Goal: Task Accomplishment & Management: Manage account settings

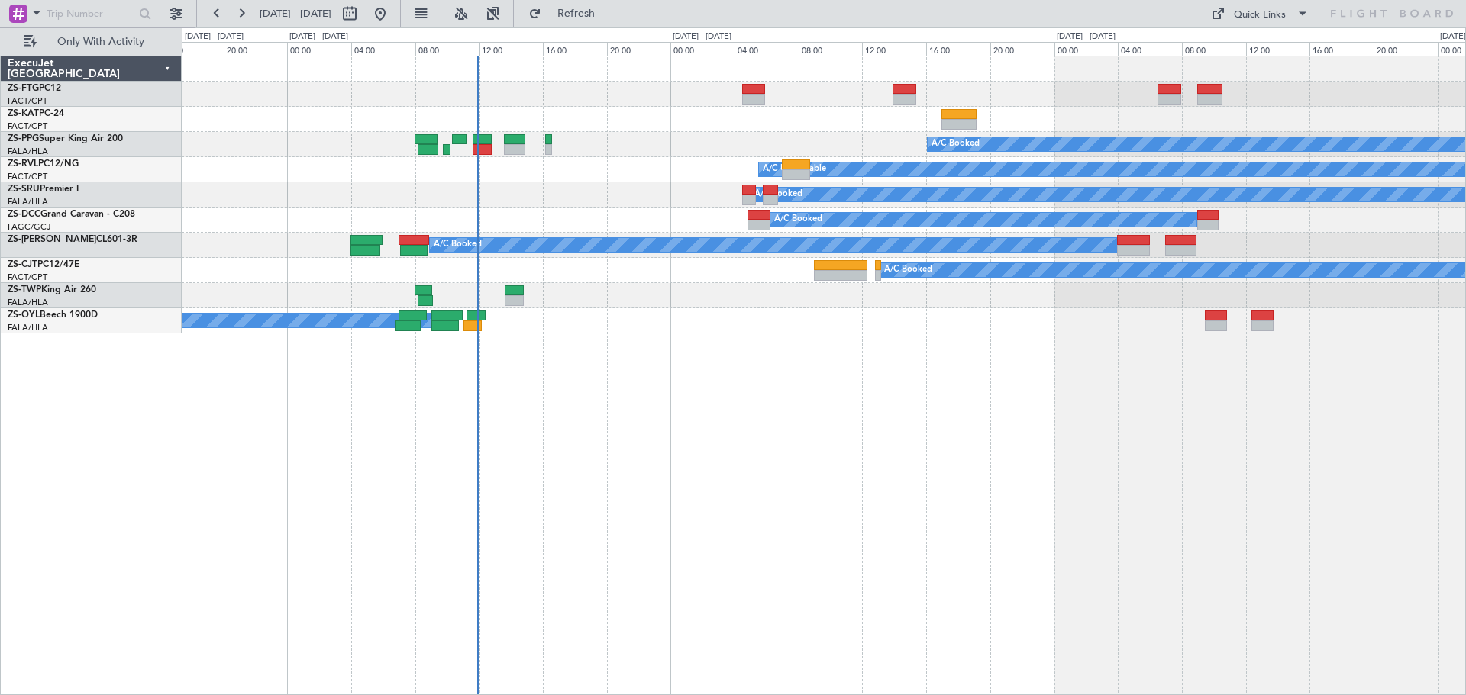
click at [869, 531] on div "A/C Booked A/C Booked A/C Unavailable A/C Booked A/C Booked A/C Booked A/C Book…" at bounding box center [824, 376] width 1284 height 640
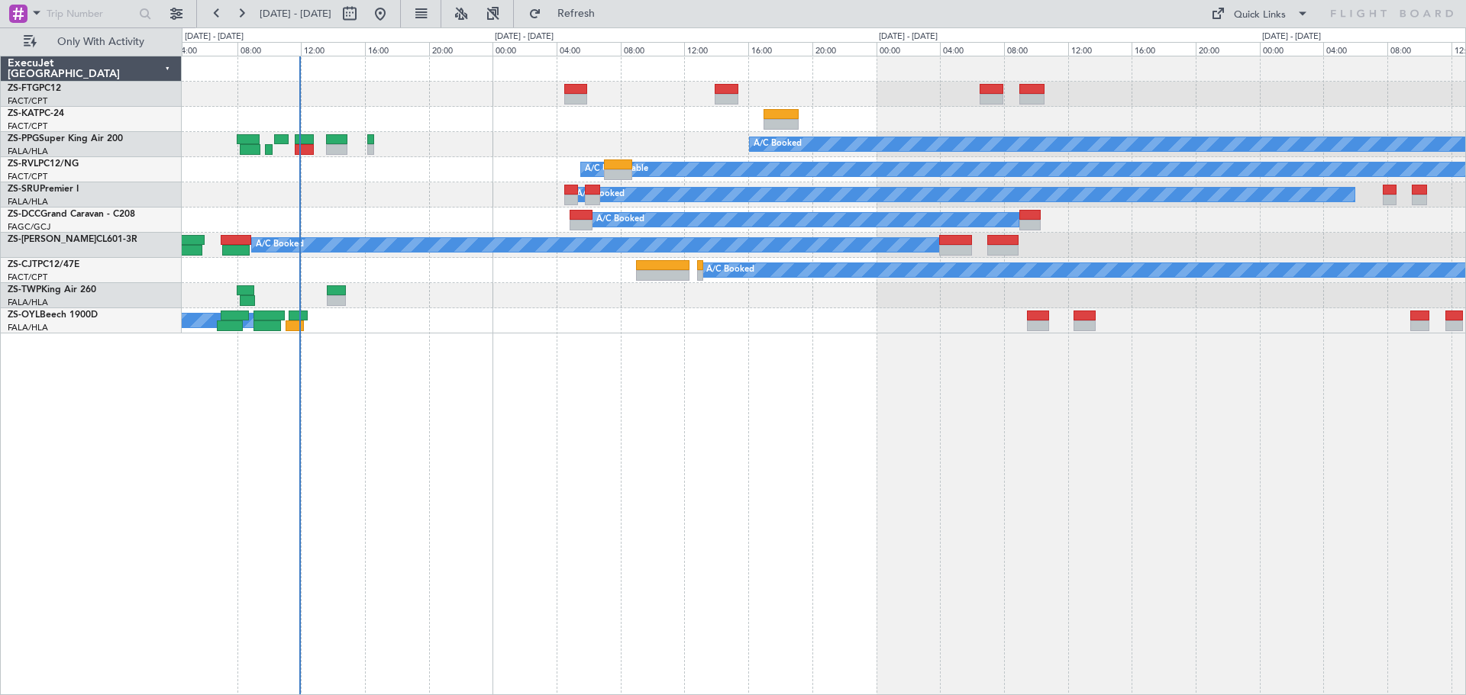
click at [1037, 491] on div "A/C Unavailable A/C Booked A/C Booked A/C Unavailable A/C Unavailable A/C Booke…" at bounding box center [824, 376] width 1284 height 640
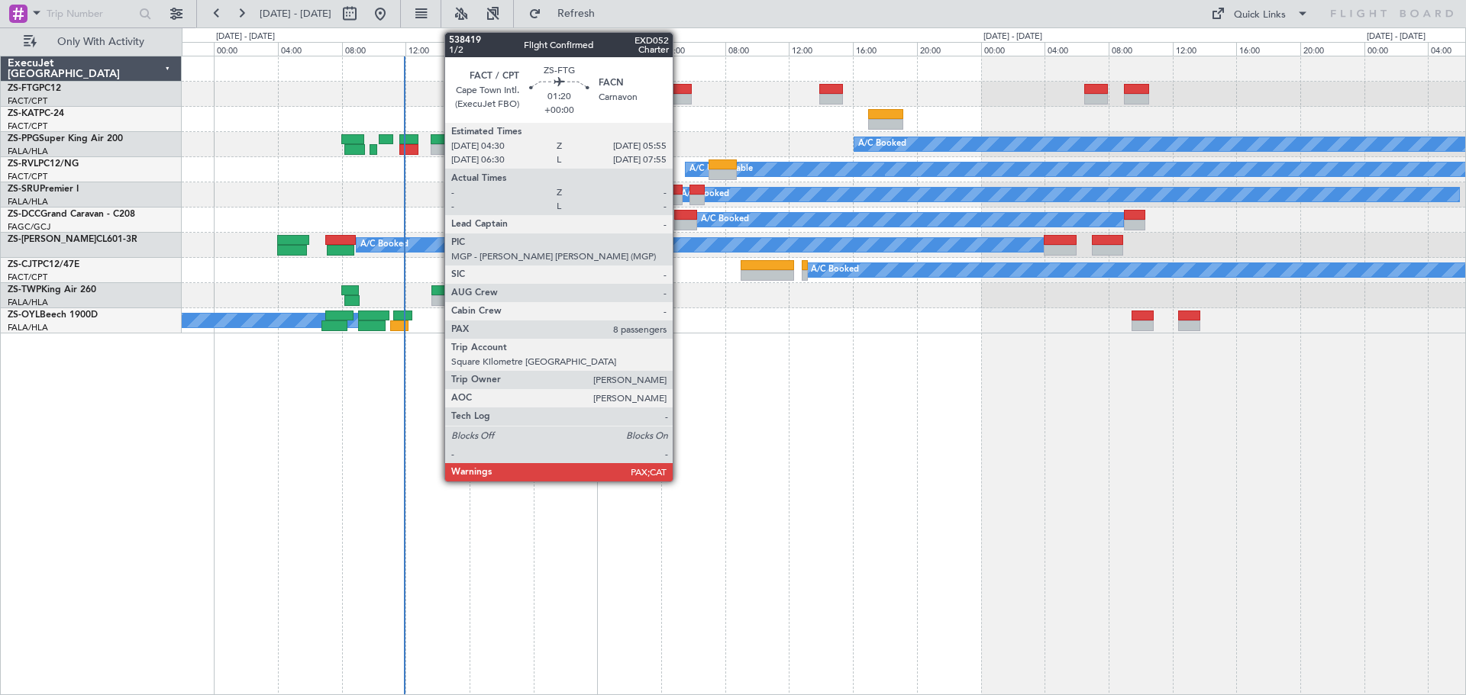
click at [679, 95] on div at bounding box center [680, 99] width 23 height 11
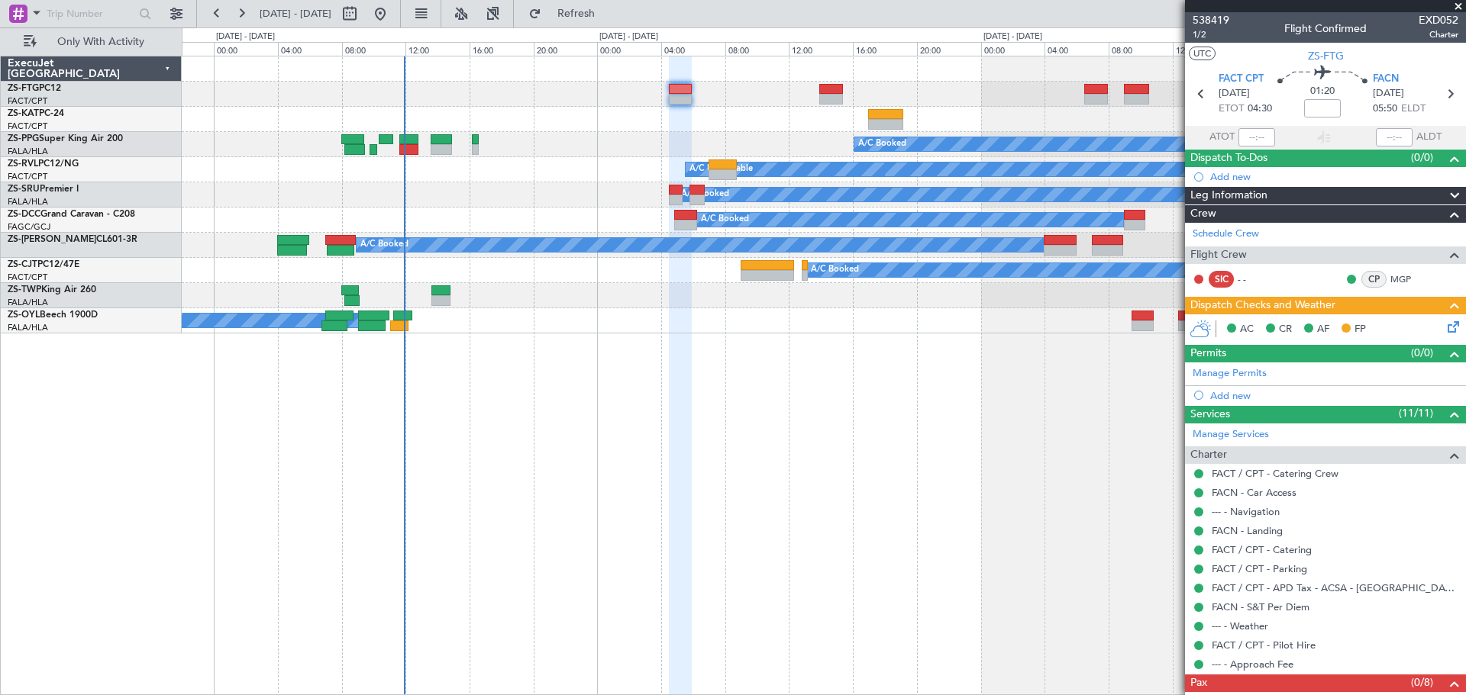
click at [1459, 6] on span at bounding box center [1457, 7] width 15 height 14
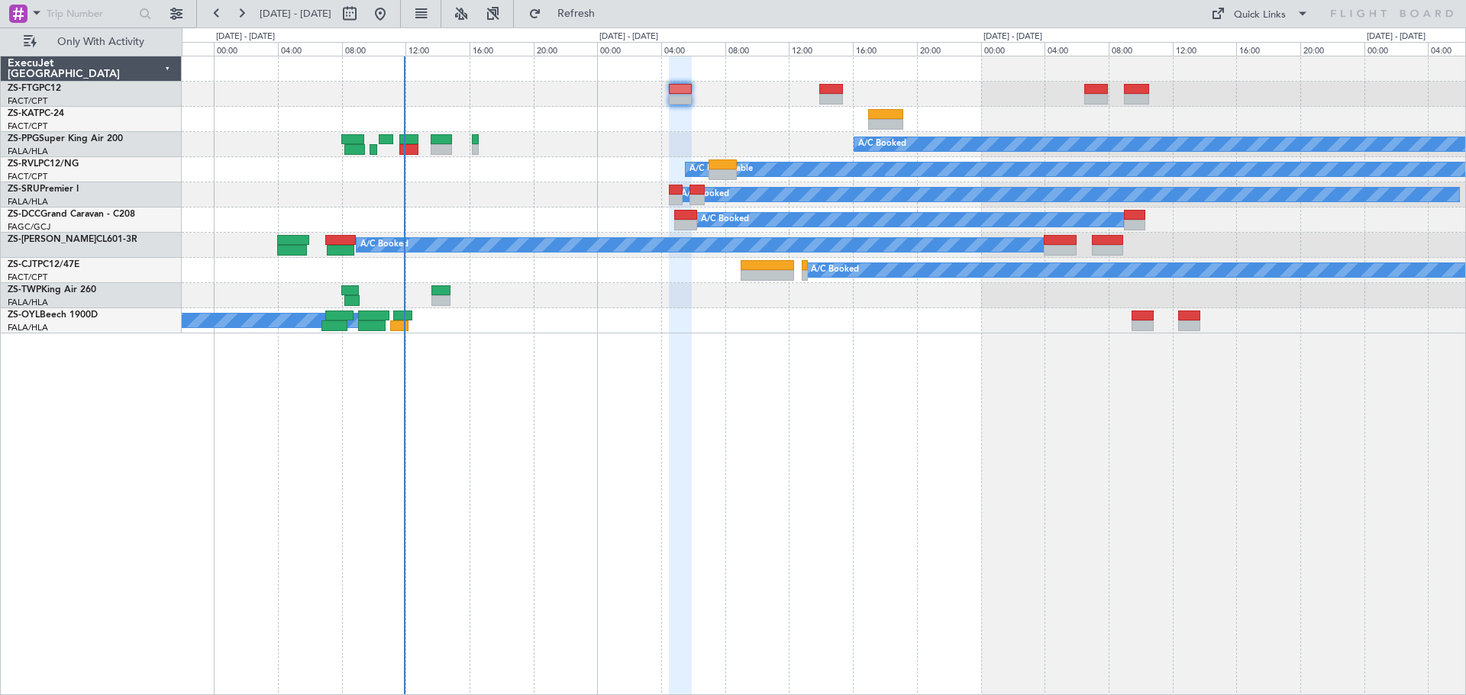
type input "0"
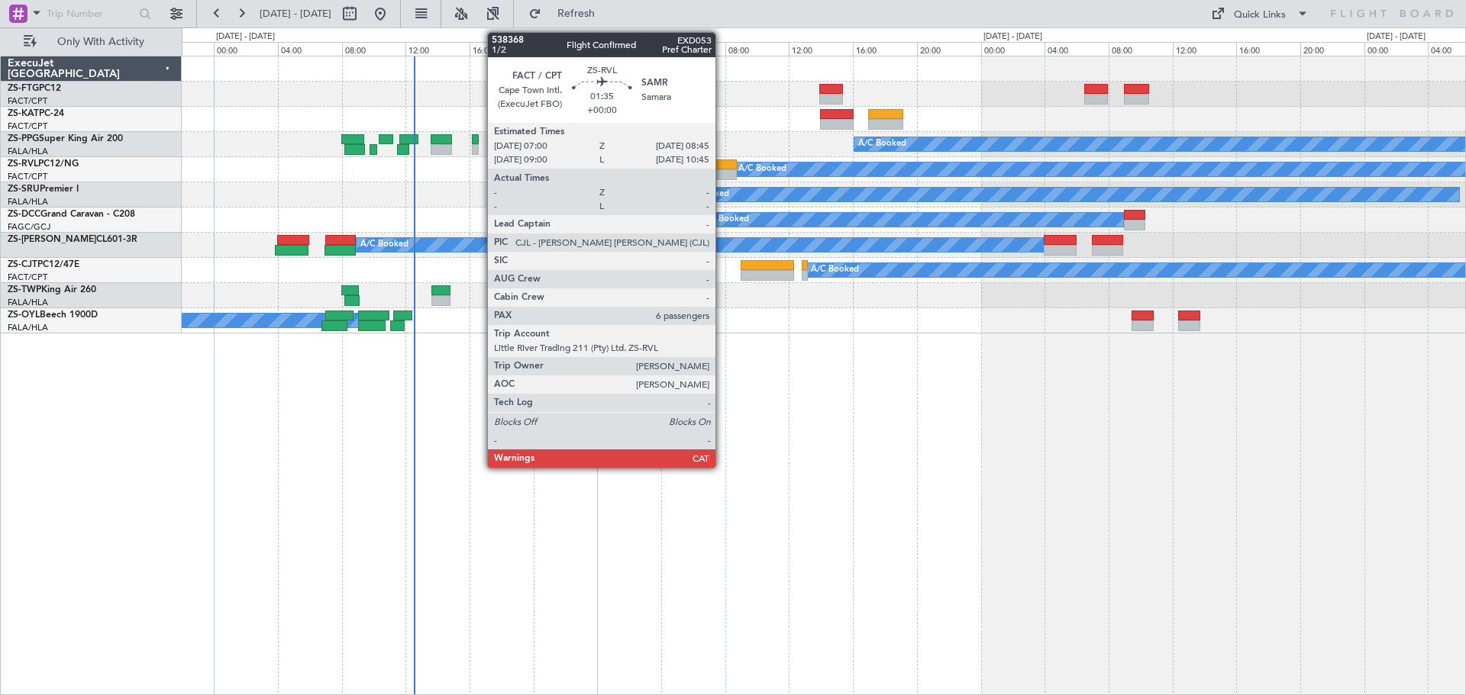
click at [722, 171] on div at bounding box center [722, 174] width 28 height 11
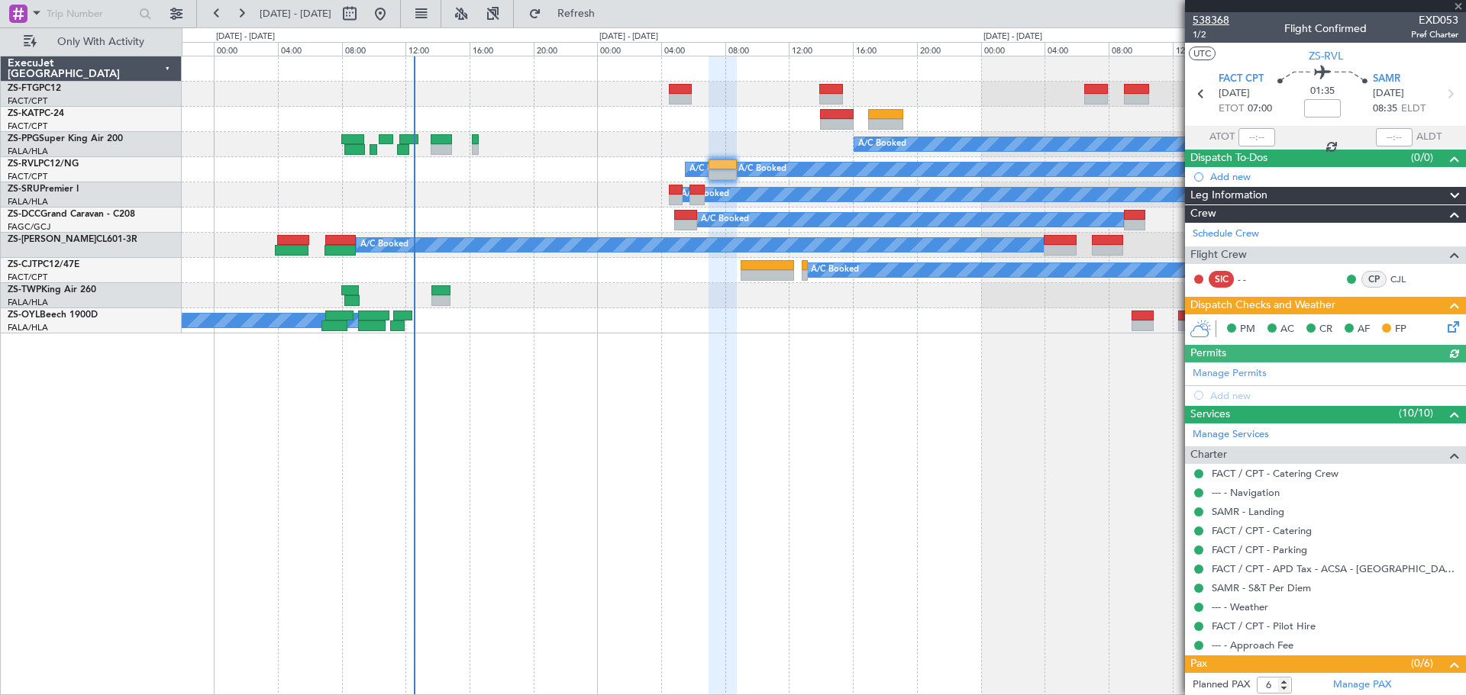
click at [1218, 17] on span "538368" at bounding box center [1210, 20] width 37 height 16
click at [1456, 8] on span at bounding box center [1457, 7] width 15 height 14
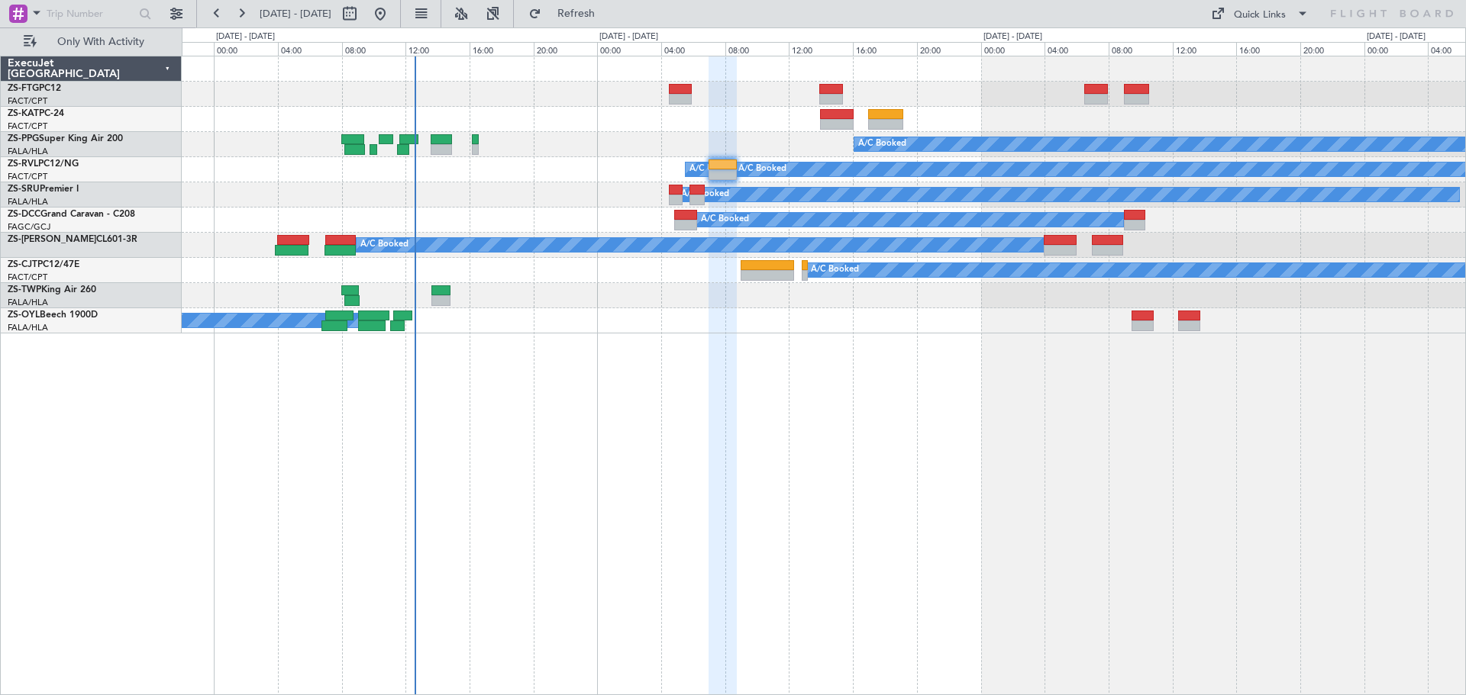
type input "0"
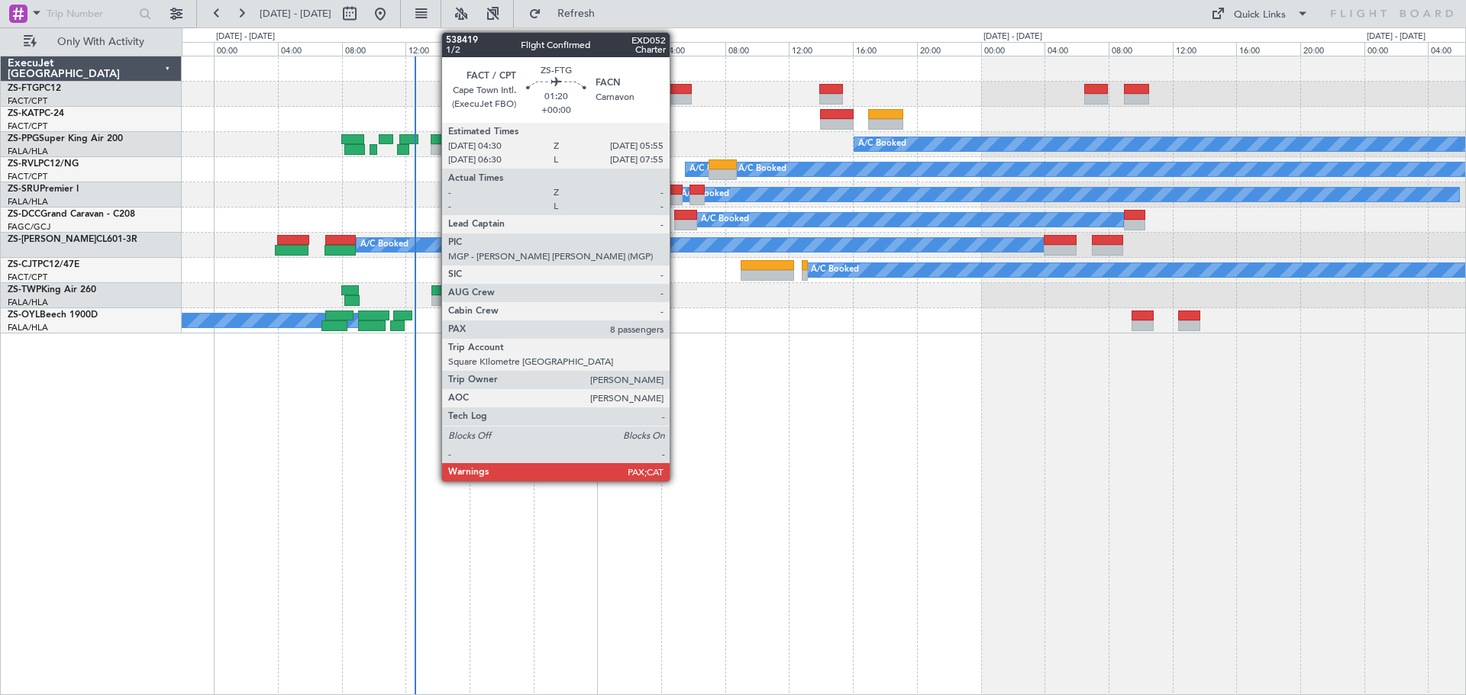
click at [676, 98] on div at bounding box center [680, 99] width 23 height 11
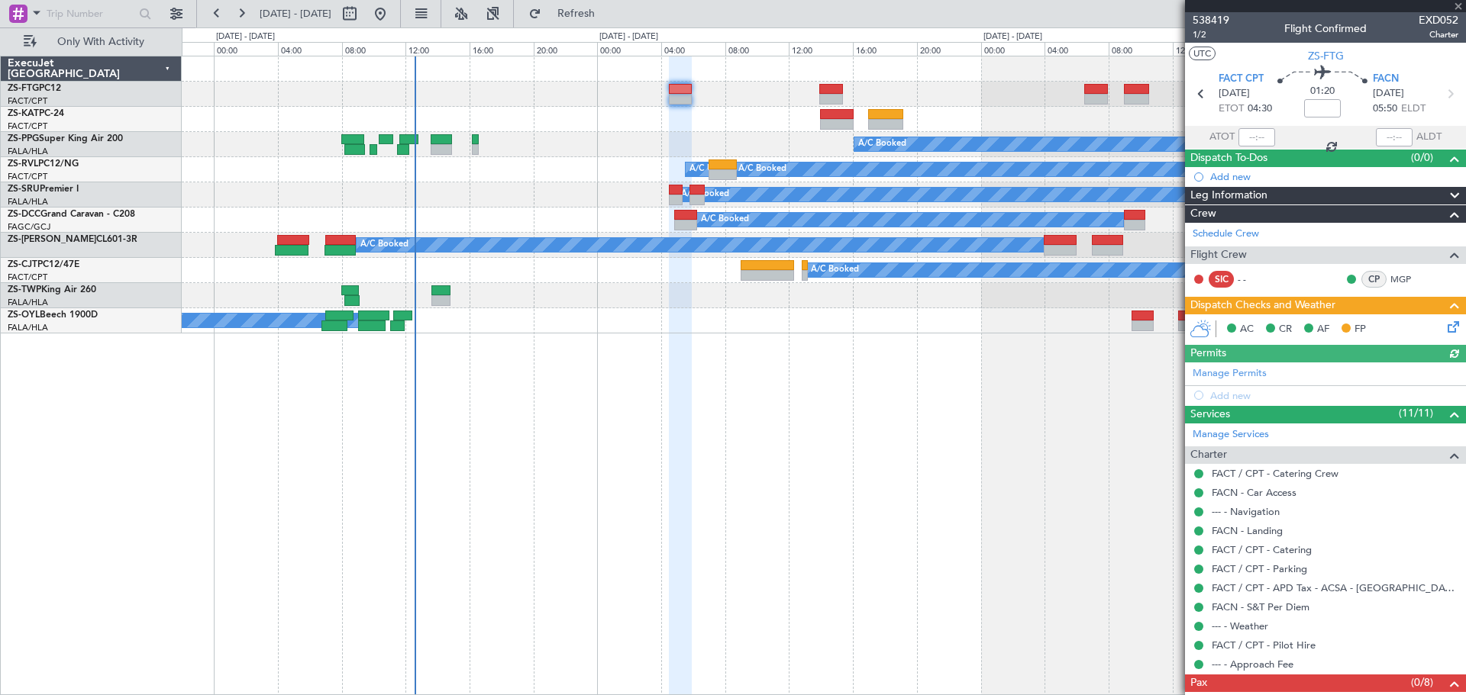
scroll to position [41, 0]
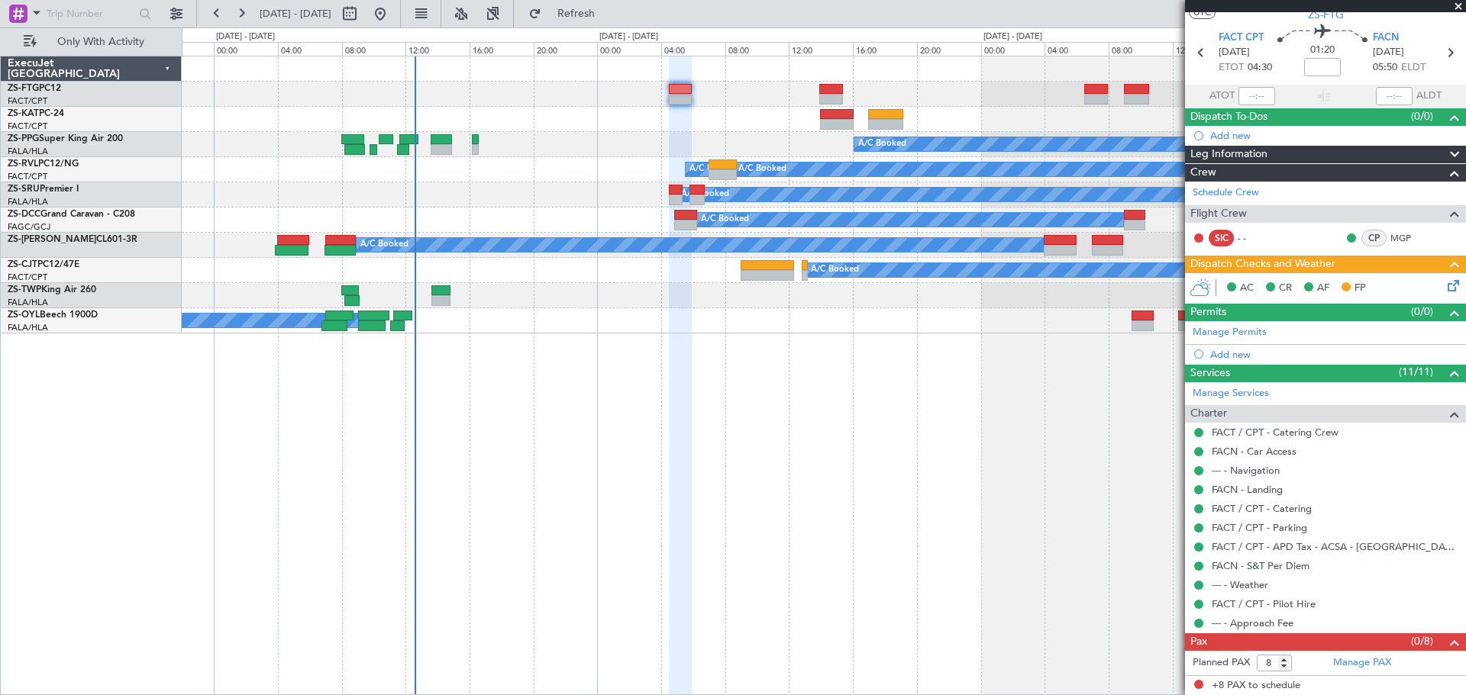
click at [1456, 6] on span at bounding box center [1457, 7] width 15 height 14
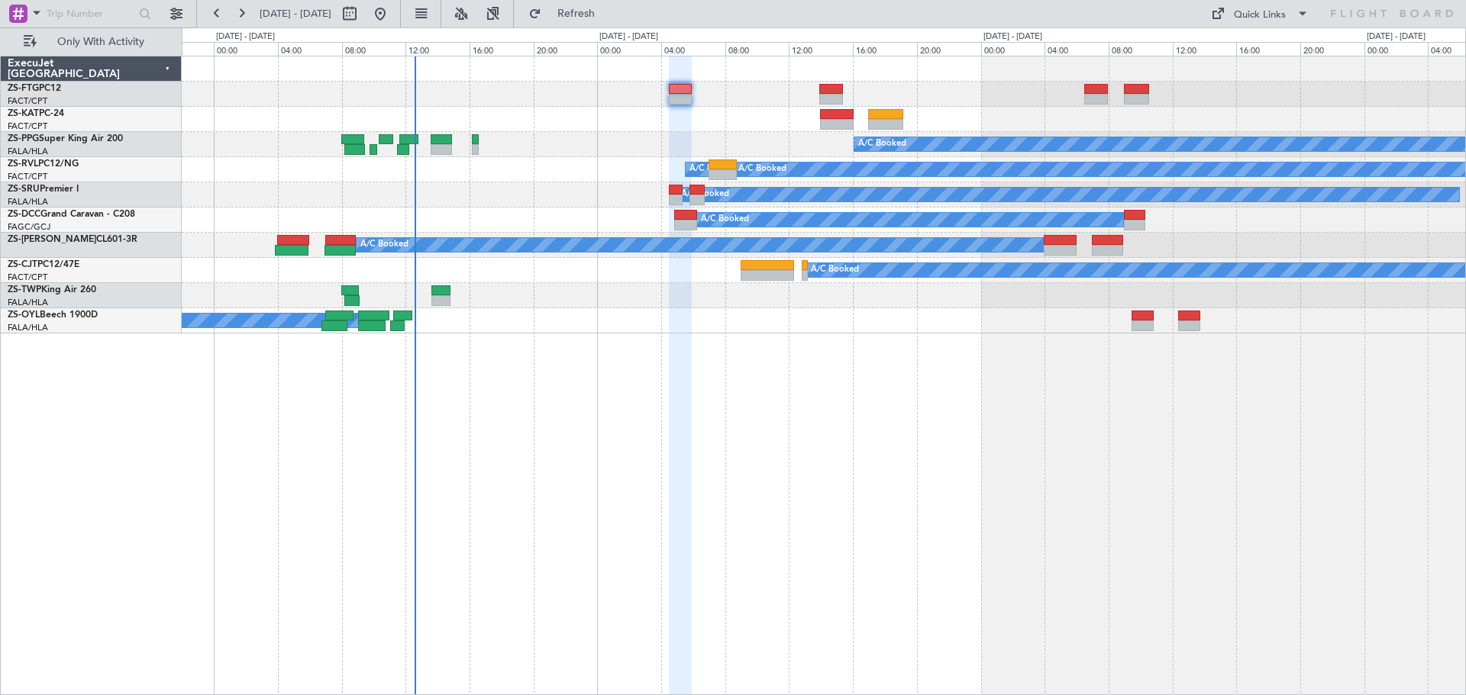
type input "0"
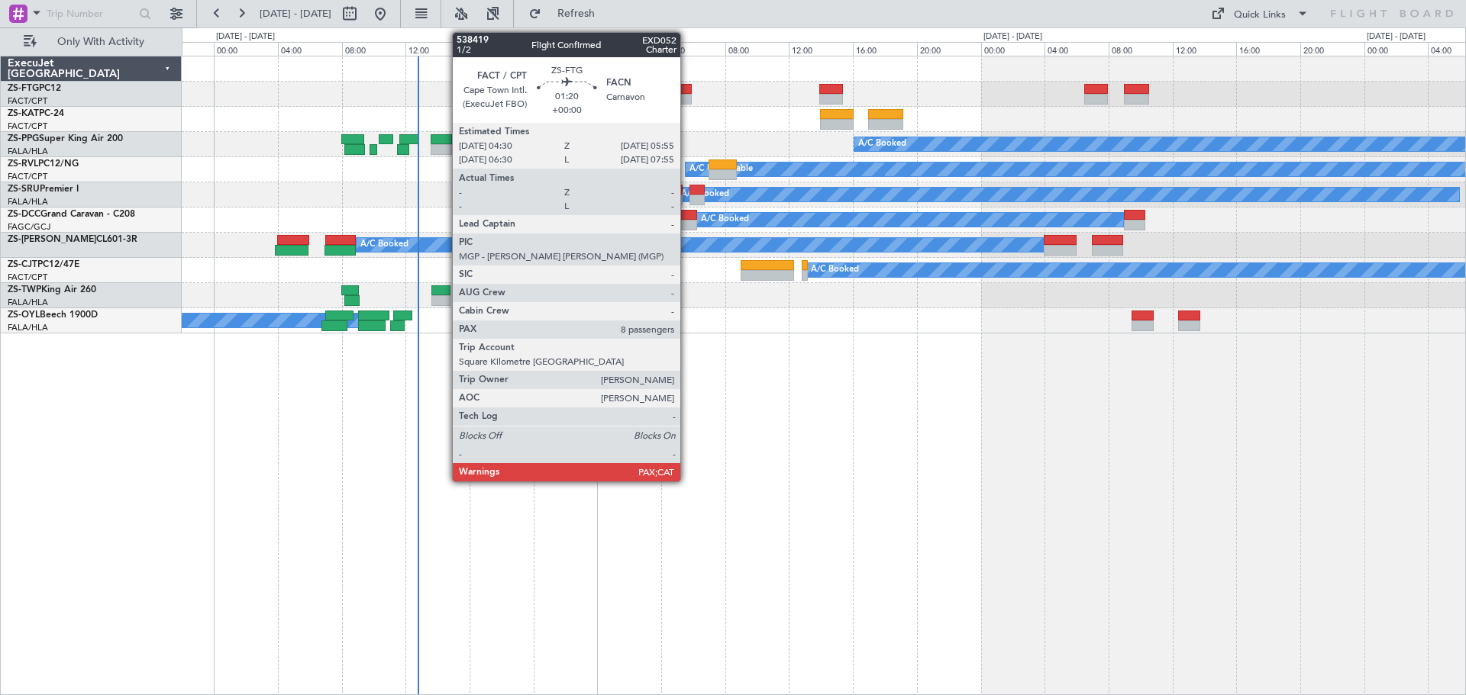
click at [687, 97] on div at bounding box center [680, 99] width 23 height 11
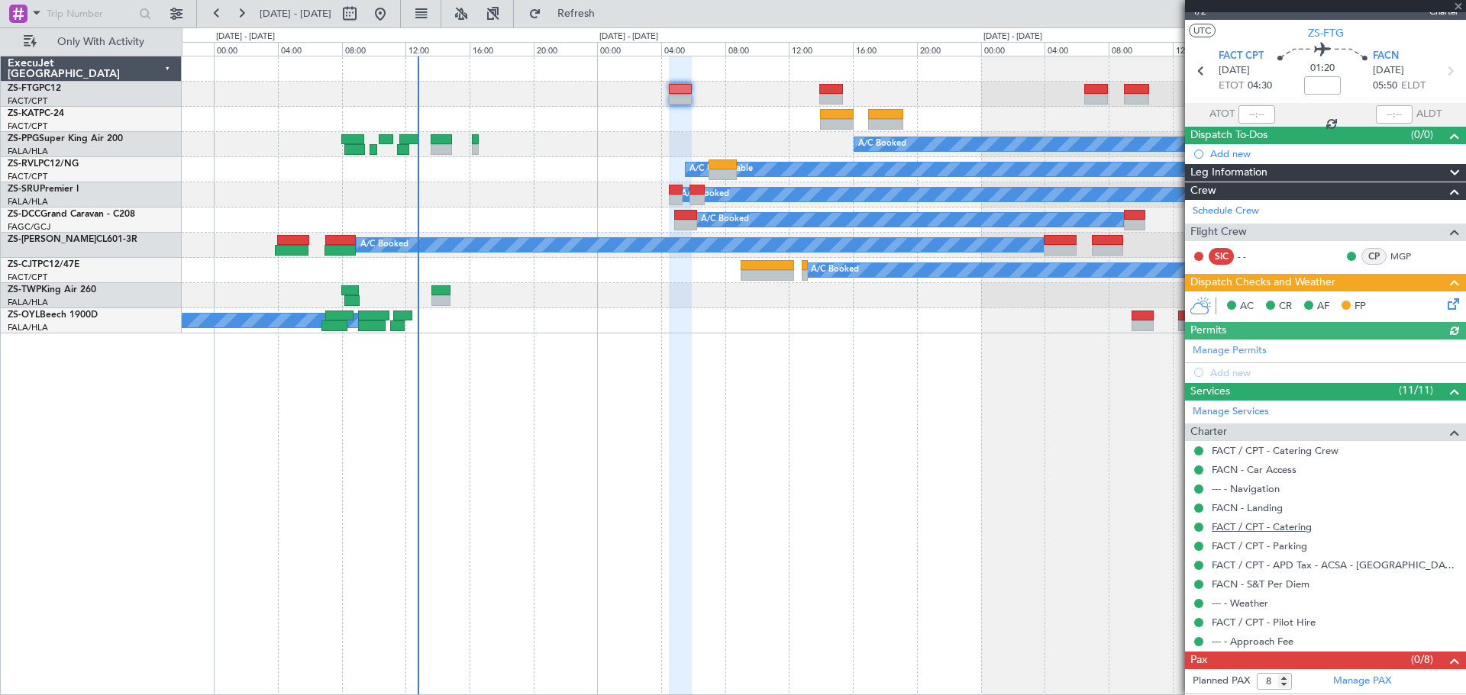
scroll to position [41, 0]
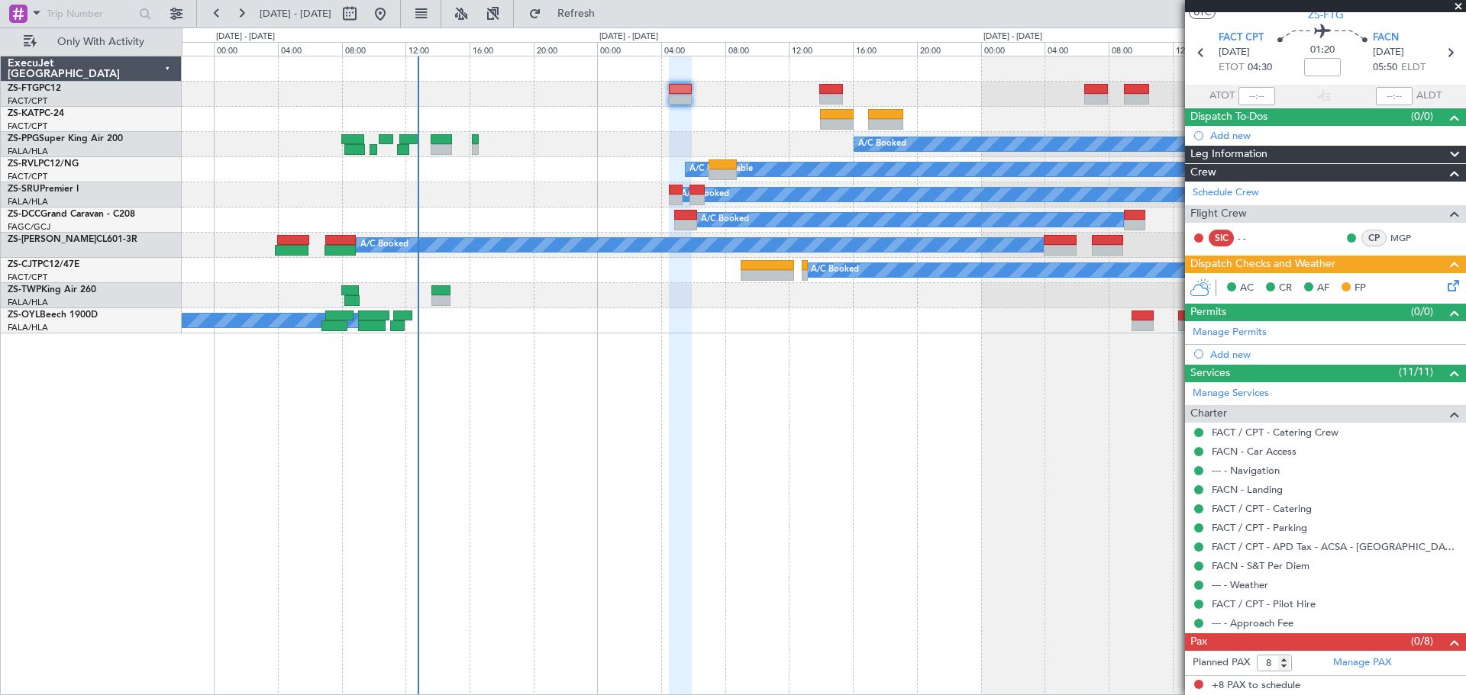
click at [1455, 8] on span at bounding box center [1457, 7] width 15 height 14
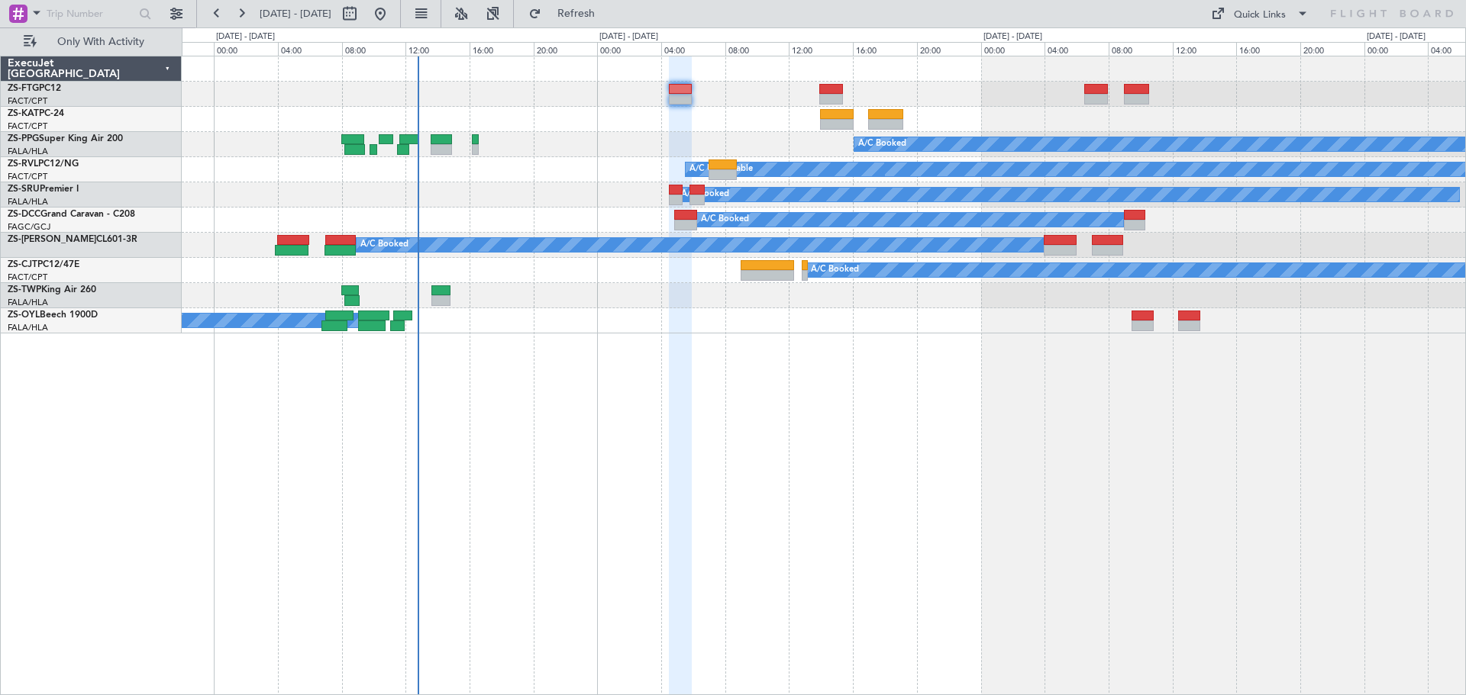
type input "0"
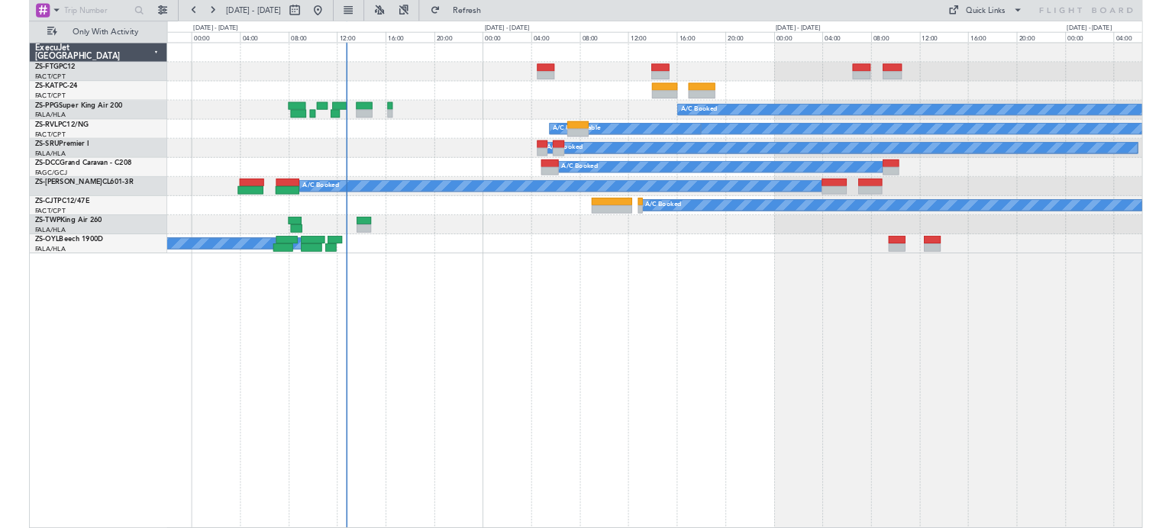
scroll to position [0, 0]
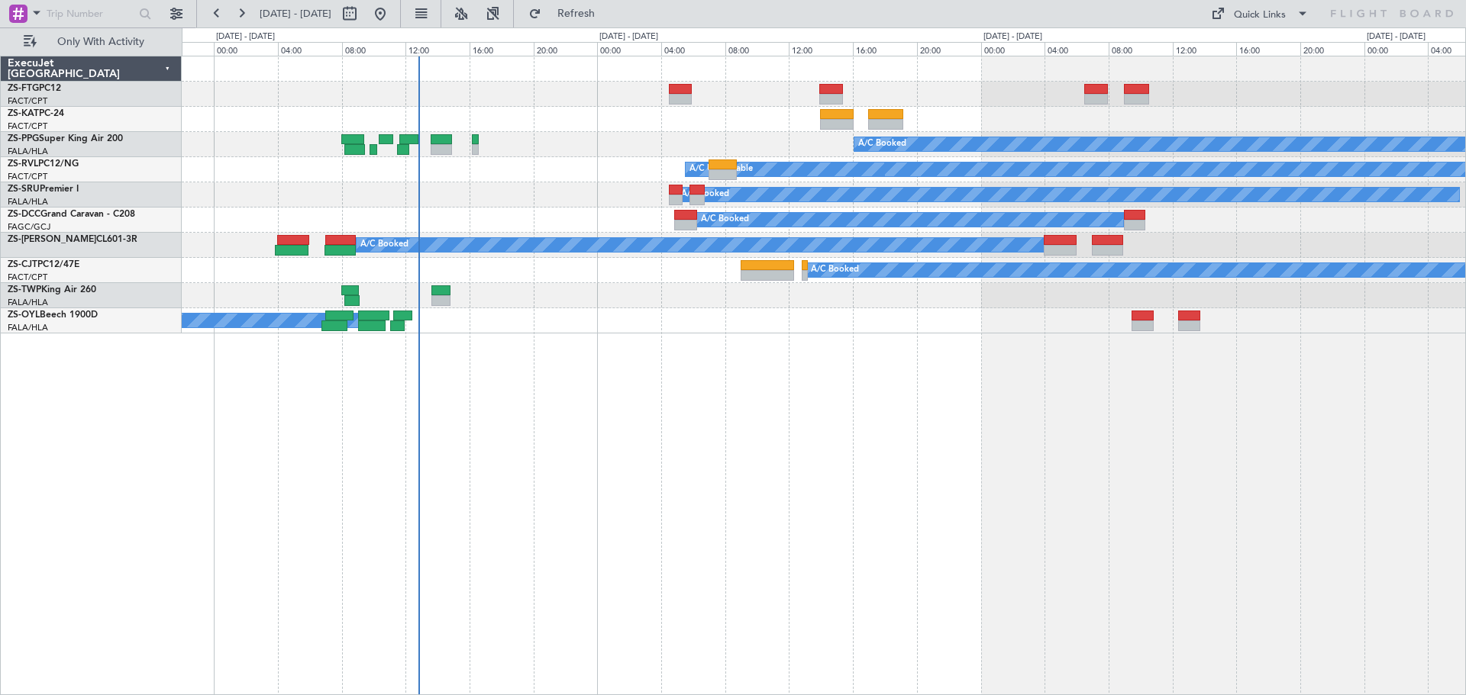
click at [660, 466] on div "A/C Booked A/C Booked A/C Unavailable A/C Booked A/C Booked A/C Booked A/C Book…" at bounding box center [824, 376] width 1284 height 640
click at [609, 461] on div "A/C Booked A/C Booked A/C Booked A/C Unavailable A/C Booked A/C Booked A/C Book…" at bounding box center [824, 376] width 1284 height 640
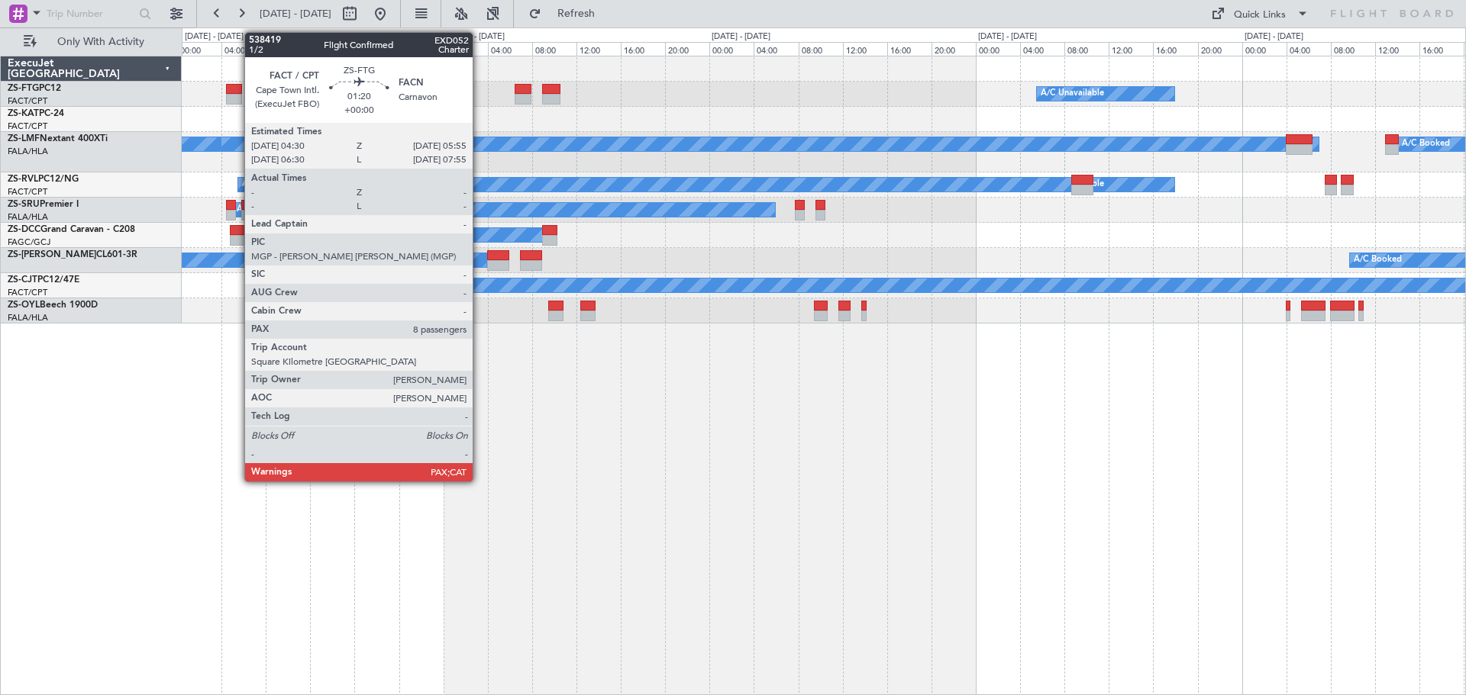
click at [237, 98] on div at bounding box center [234, 99] width 16 height 11
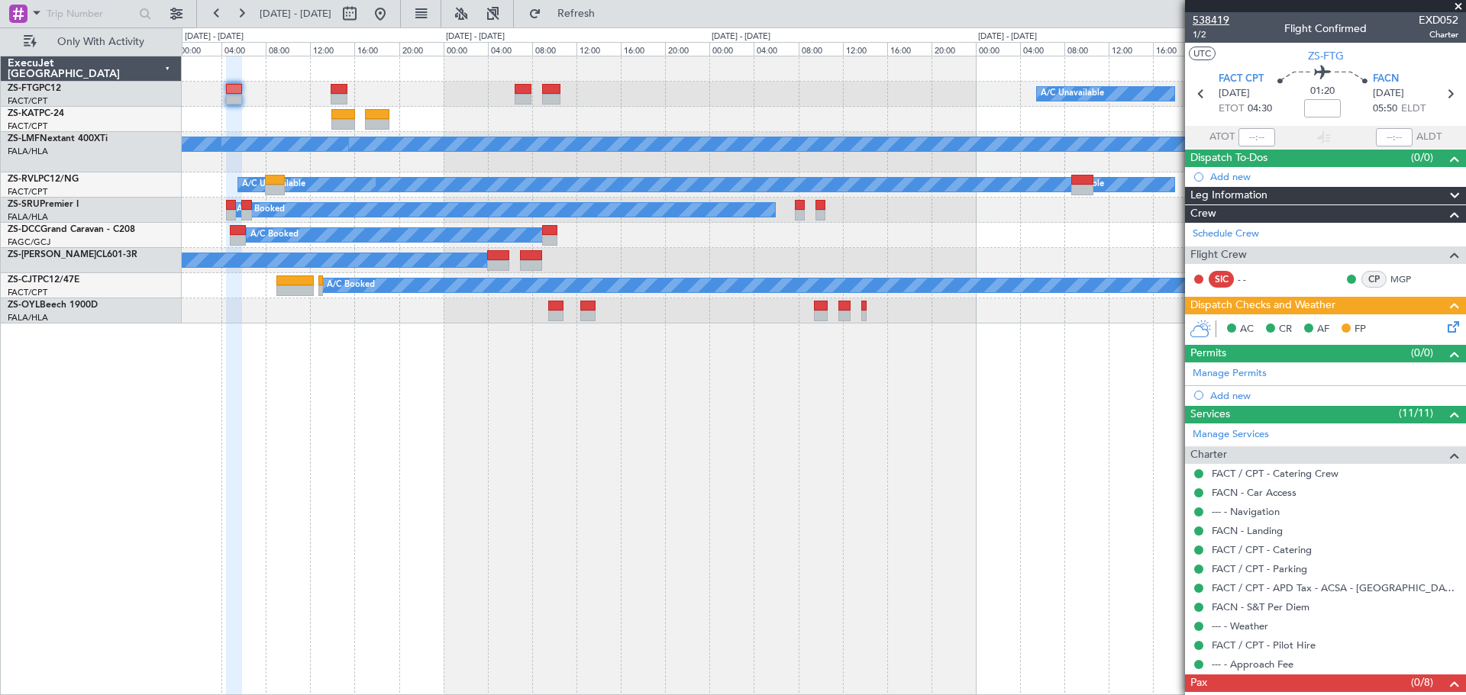
click at [1204, 22] on span "538419" at bounding box center [1210, 20] width 37 height 16
click at [1454, 8] on span at bounding box center [1457, 7] width 15 height 14
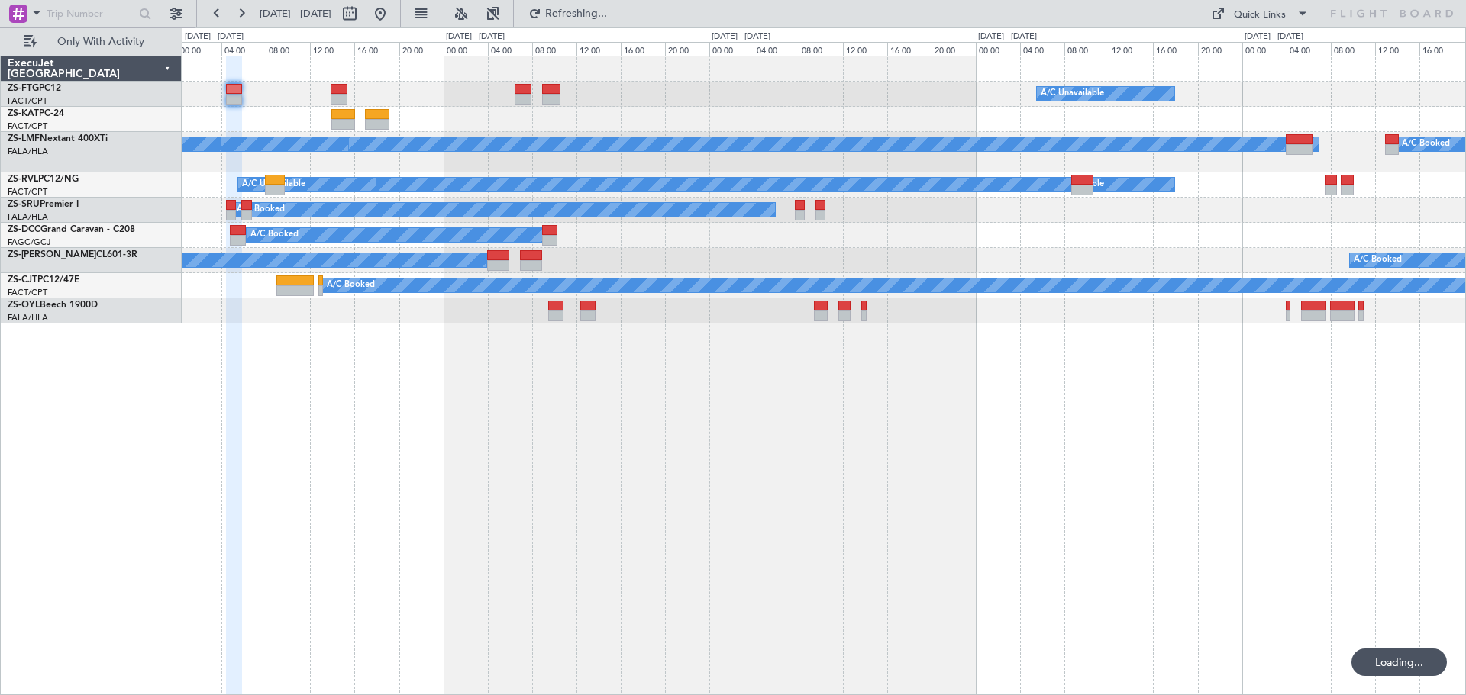
type input "0"
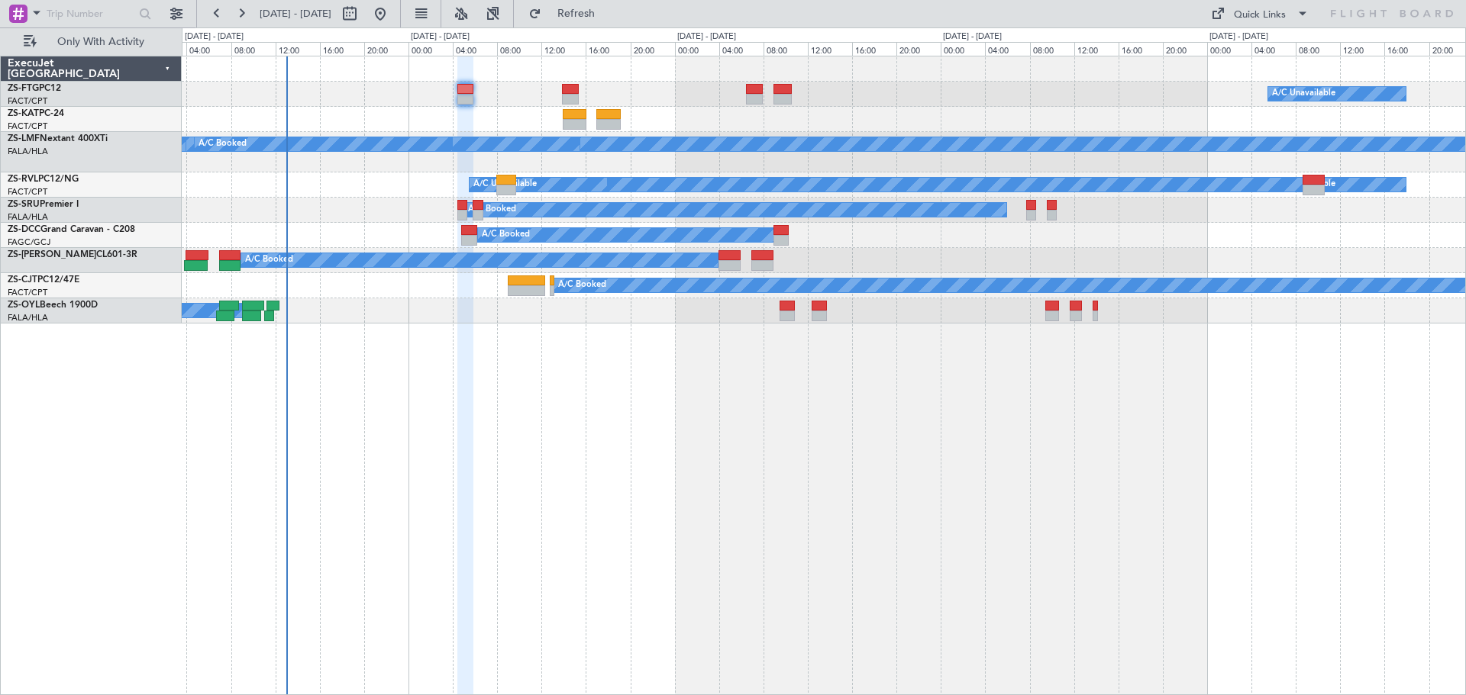
click at [580, 505] on div "A/C Unavailable A/C Booked A/C Booked A/C Booked A/C Booked A/C Booked A/C Book…" at bounding box center [824, 376] width 1284 height 640
